Goal: Check status: Check status

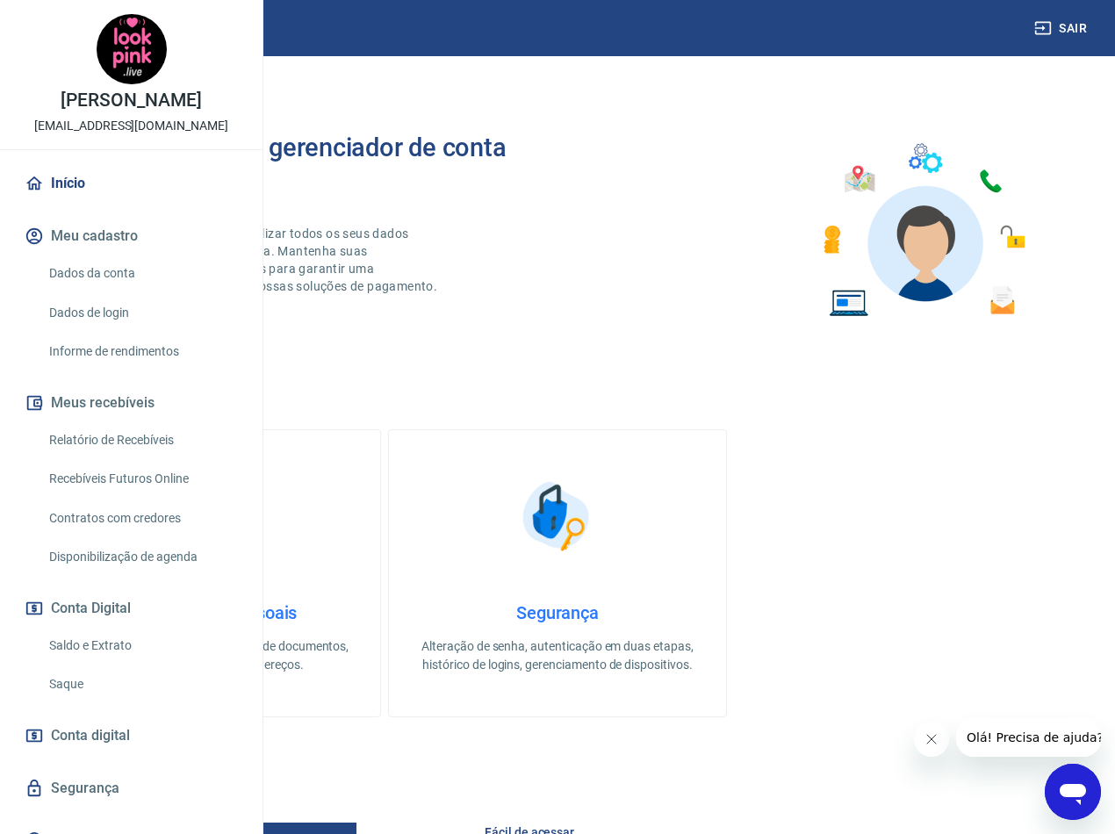
click at [149, 458] on link "Relatório de Recebíveis" at bounding box center [141, 440] width 199 height 36
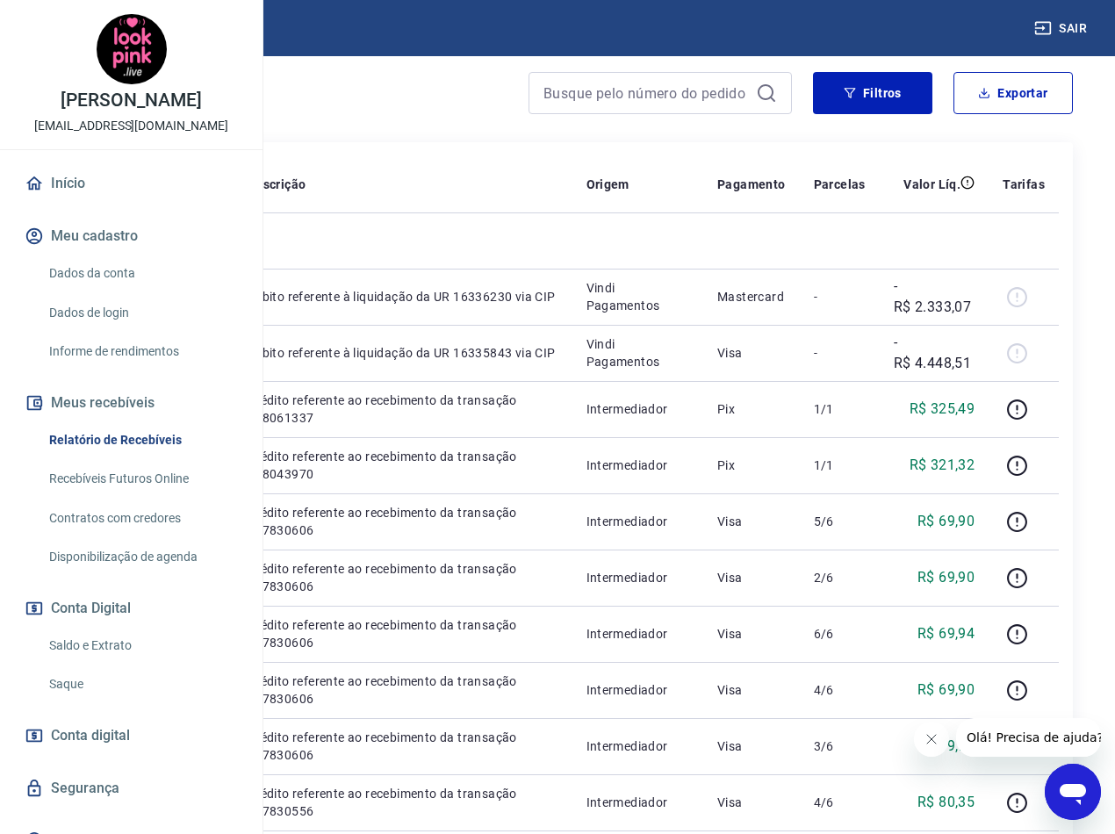
scroll to position [176, 0]
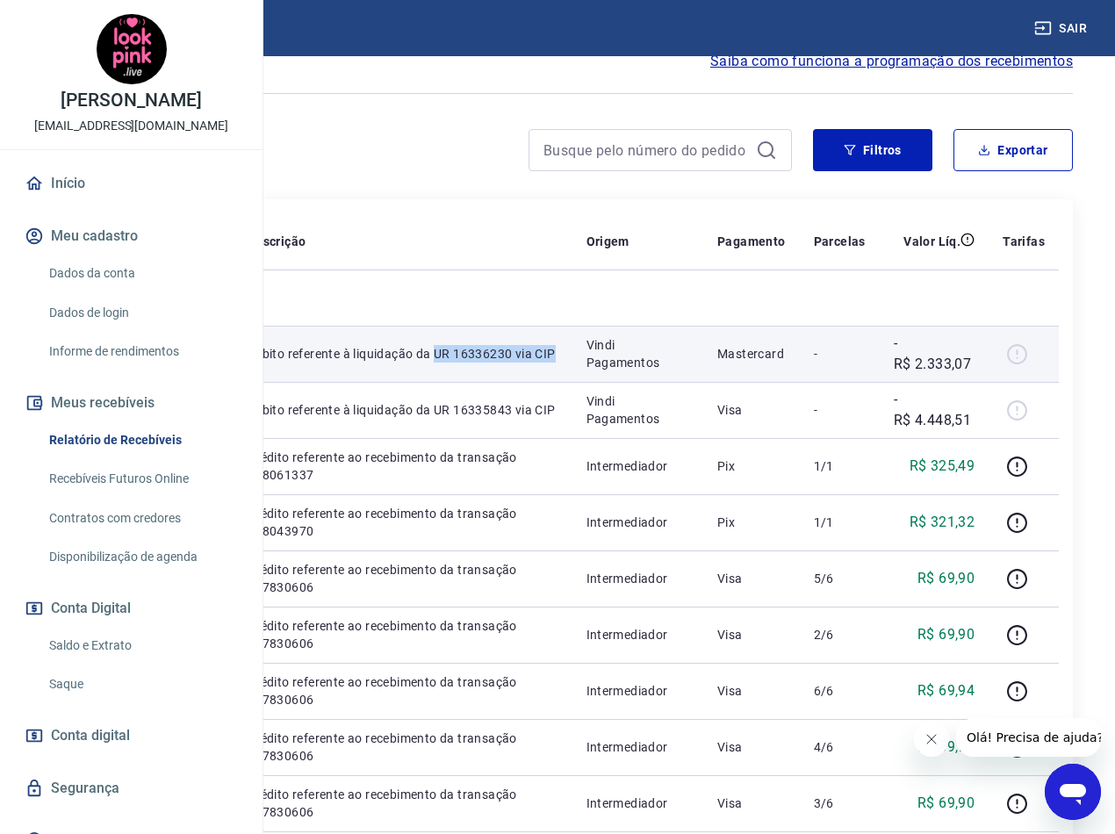
drag, startPoint x: 557, startPoint y: 420, endPoint x: 499, endPoint y: 406, distance: 60.5
click at [499, 382] on td "Débito referente à liquidação da UR 16336230 via CIP" at bounding box center [403, 354] width 339 height 56
copy p "UR 16336230 via CIP"
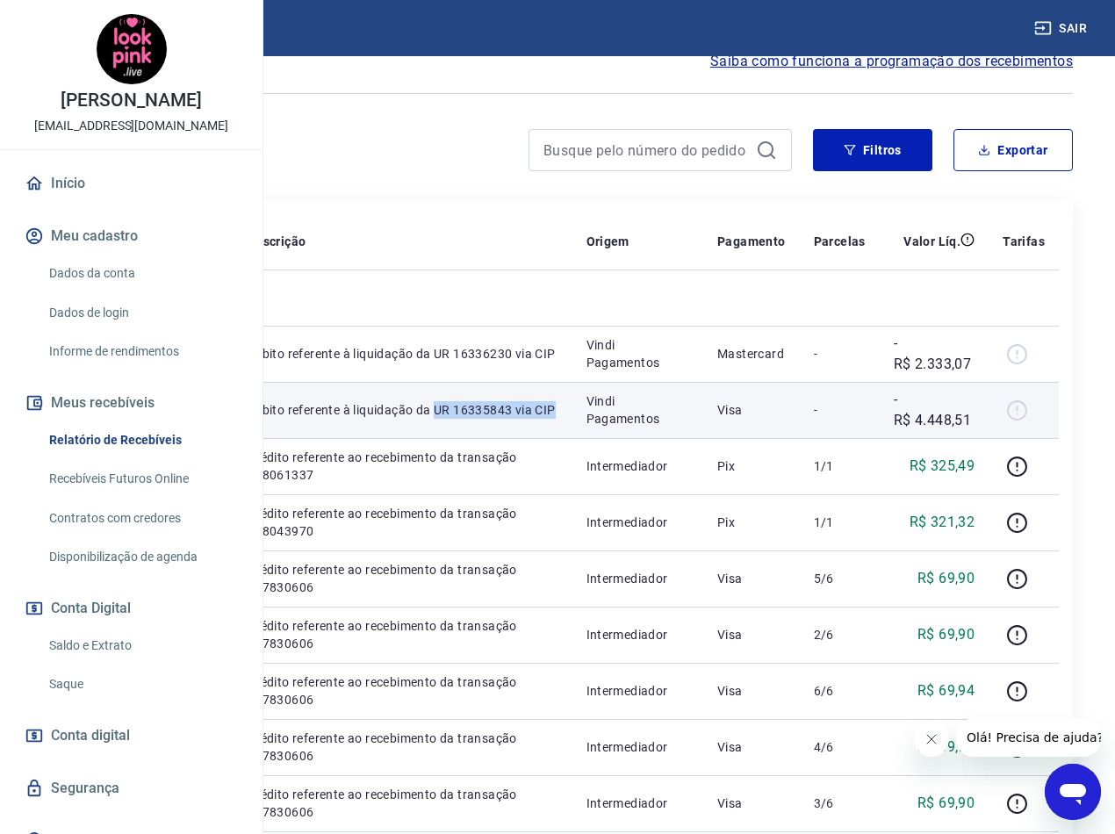
drag, startPoint x: 555, startPoint y: 514, endPoint x: 396, endPoint y: 500, distance: 159.6
click at [496, 438] on td "Débito referente à liquidação da UR 16335843 via CIP" at bounding box center [403, 410] width 339 height 56
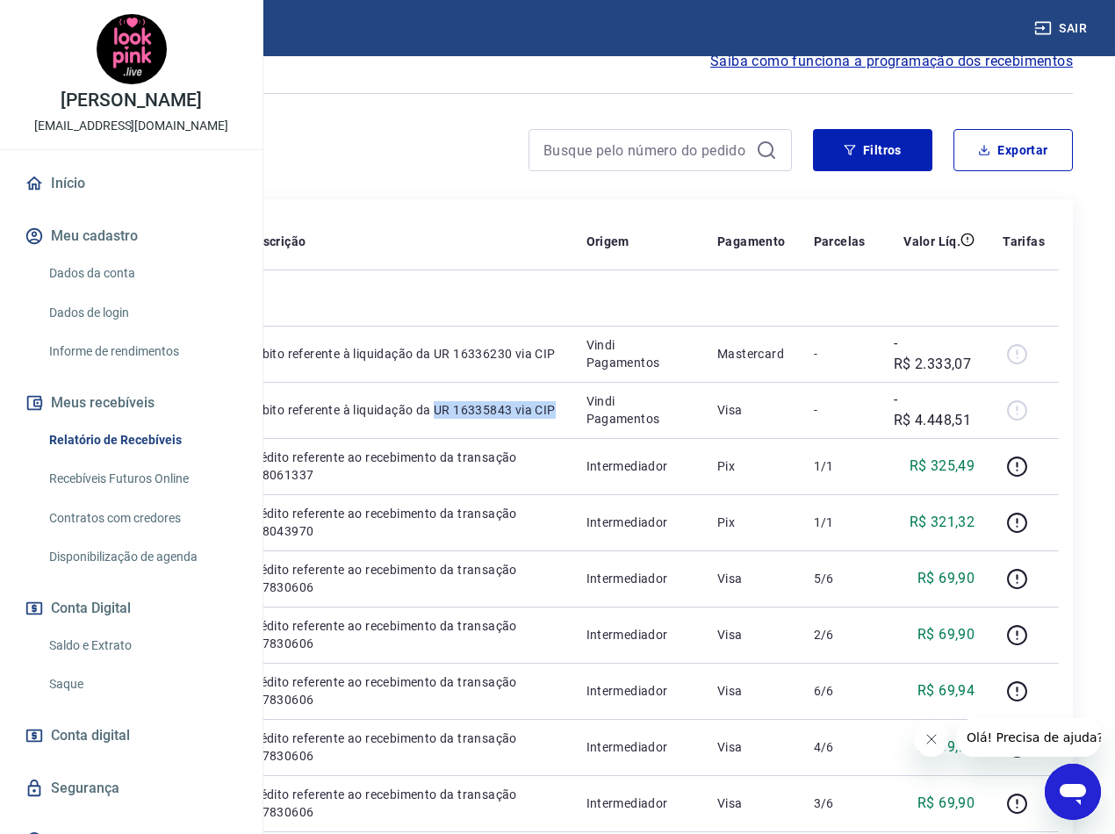
copy p "UR 16335843 via CIP"
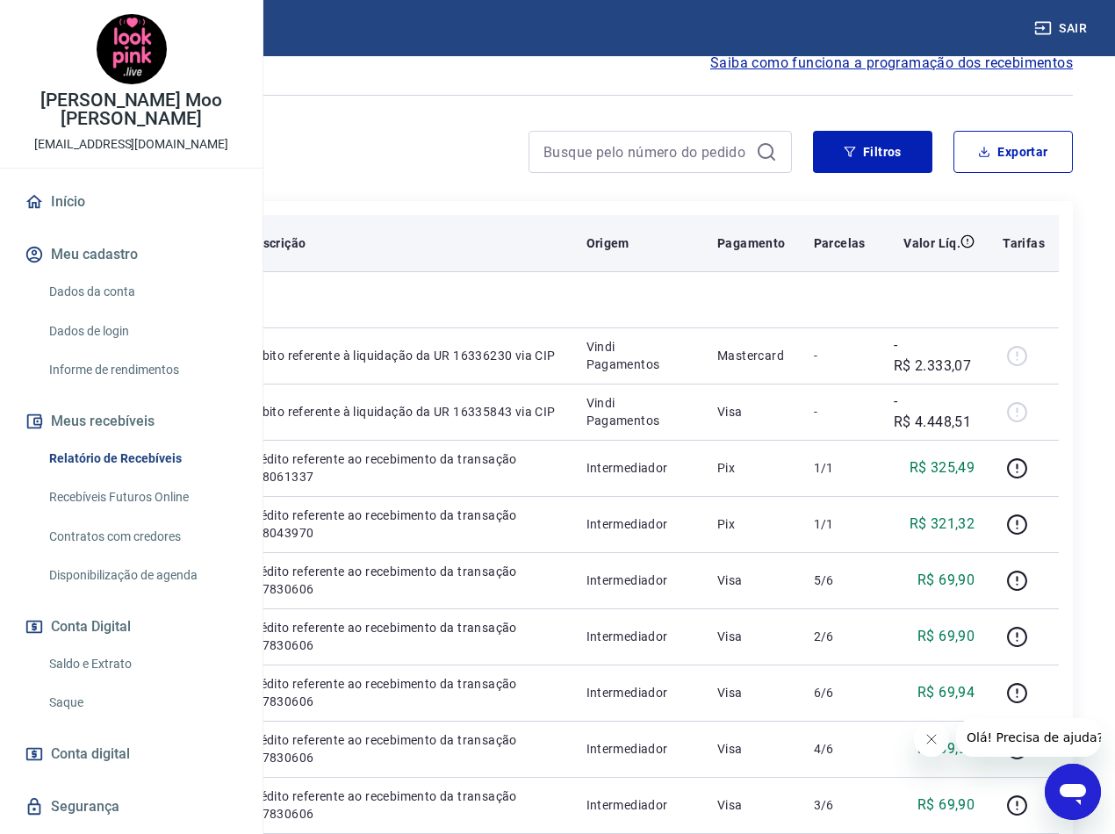
scroll to position [176, 0]
